Goal: Task Accomplishment & Management: Manage account settings

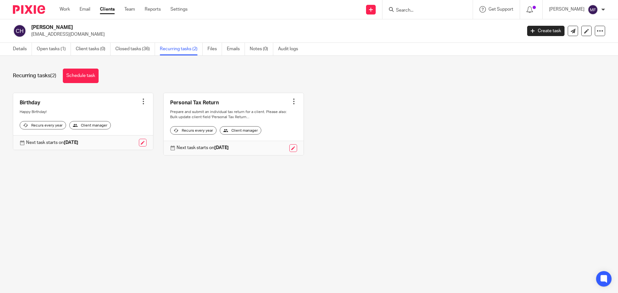
click at [418, 11] on input "Search" at bounding box center [424, 11] width 58 height 6
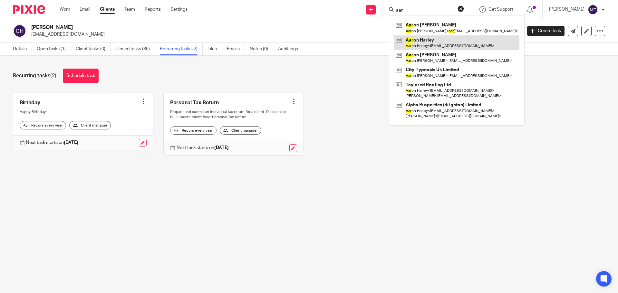
type input "aar"
click at [461, 40] on link at bounding box center [456, 42] width 125 height 15
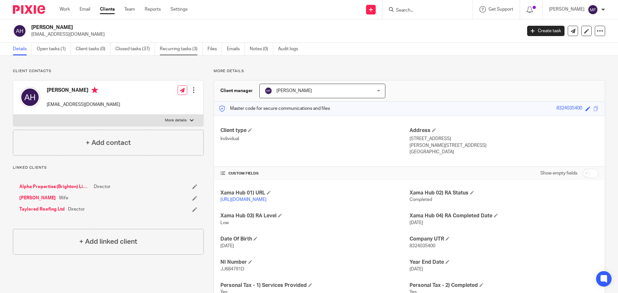
click at [175, 45] on link "Recurring tasks (3)" at bounding box center [181, 49] width 43 height 13
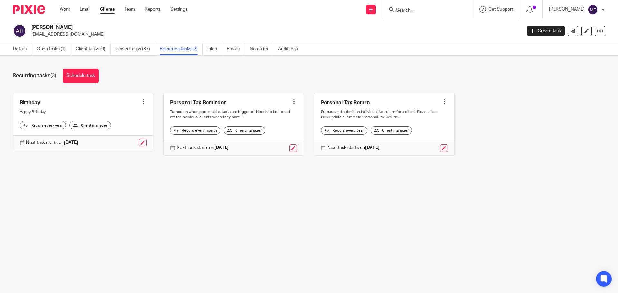
click at [291, 98] on div at bounding box center [294, 101] width 6 height 6
click at [270, 140] on span "Cancel schedule" at bounding box center [265, 142] width 34 height 5
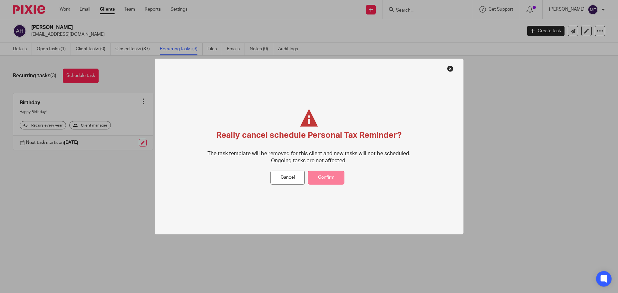
click at [316, 173] on button "Confirm" at bounding box center [326, 178] width 36 height 14
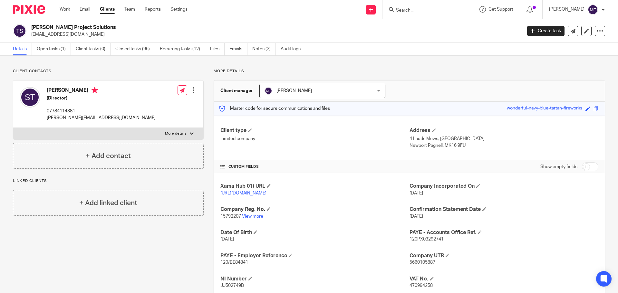
click at [30, 9] on img at bounding box center [29, 9] width 32 height 9
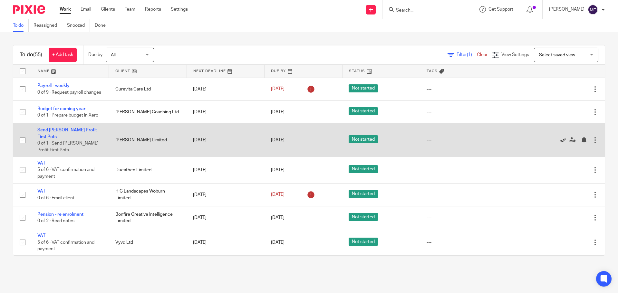
click at [560, 138] on icon at bounding box center [563, 140] width 6 height 6
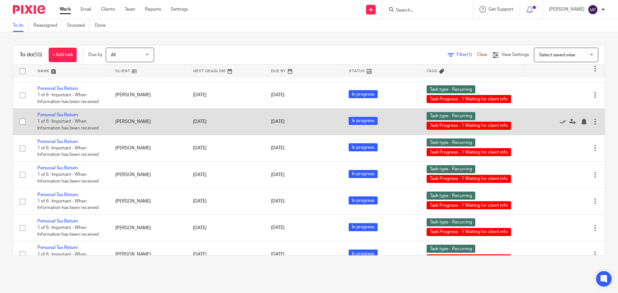
scroll to position [580, 0]
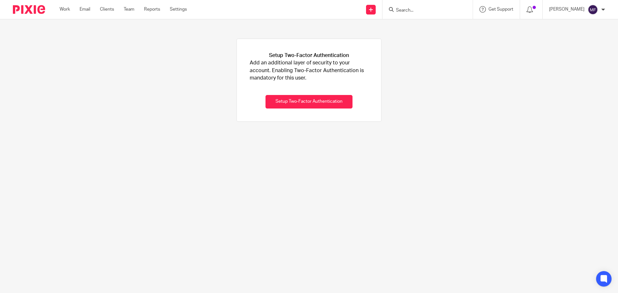
click at [409, 11] on input "Search" at bounding box center [424, 11] width 58 height 6
type input "power"
click at [454, 21] on link at bounding box center [434, 25] width 80 height 10
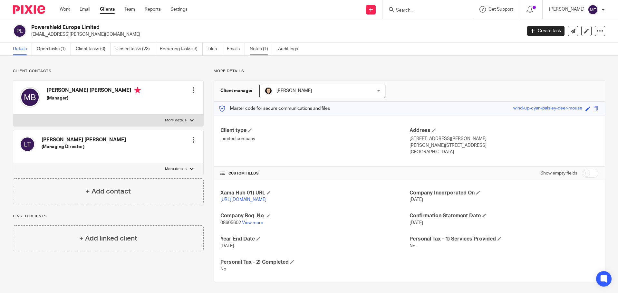
click at [257, 44] on link "Notes (1)" at bounding box center [262, 49] width 24 height 13
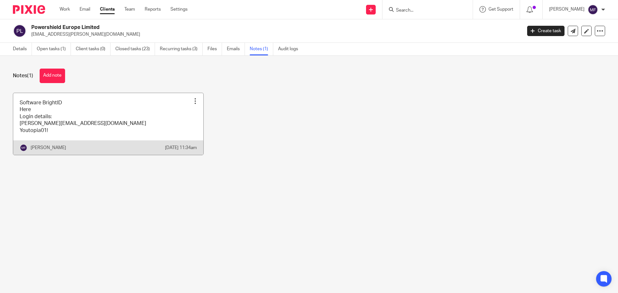
click at [68, 114] on link at bounding box center [108, 124] width 190 height 62
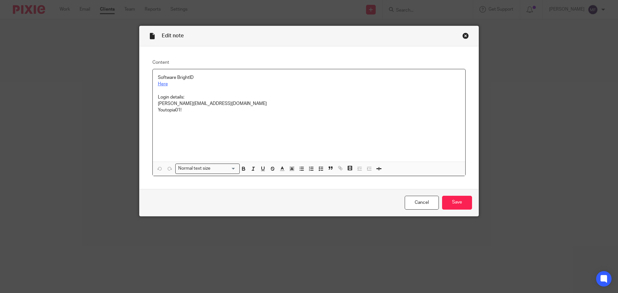
click at [158, 84] on link "Here" at bounding box center [163, 84] width 10 height 5
click at [160, 83] on link "Here" at bounding box center [163, 84] width 10 height 5
click at [188, 96] on link "https://login.brightsg.com/login.brightsg.com/b2c_1a_bright_hub_signin_prod/oau…" at bounding box center [215, 96] width 113 height 6
click at [178, 97] on link "https://login.brightsg.com/login.brightsg.com/b2c_1a_bright_hub_signin_prod/oau…" at bounding box center [215, 96] width 113 height 6
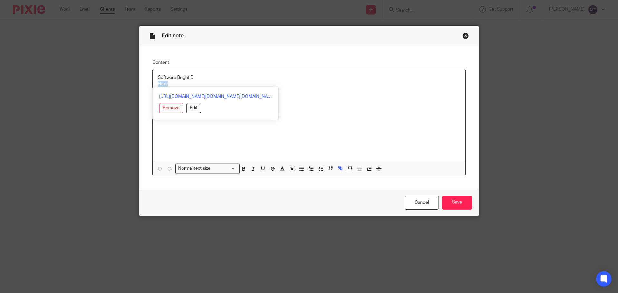
click at [355, 87] on p "Here" at bounding box center [309, 84] width 303 height 6
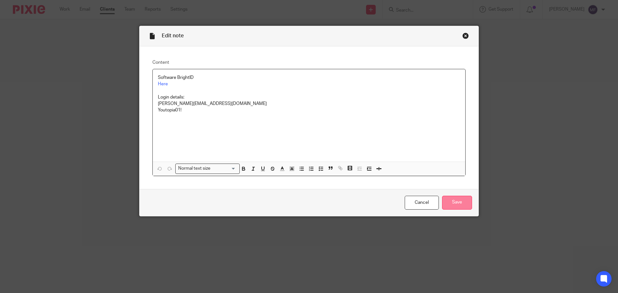
click at [443, 200] on input "Save" at bounding box center [457, 203] width 30 height 14
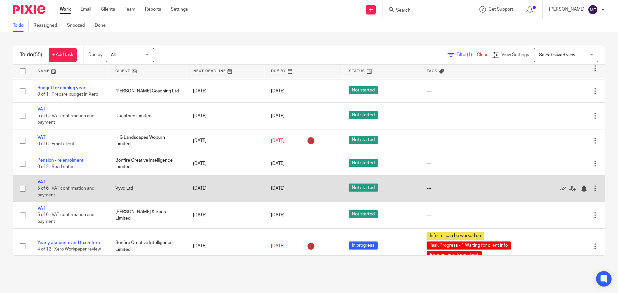
scroll to position [32, 0]
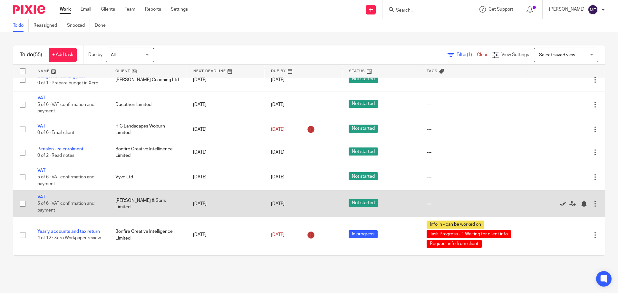
click at [560, 207] on icon at bounding box center [563, 204] width 6 height 6
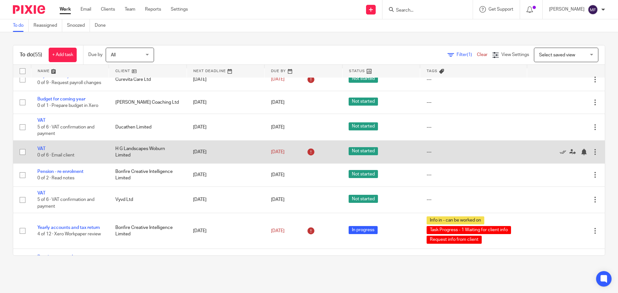
scroll to position [0, 0]
